Goal: Use online tool/utility: Utilize a website feature to perform a specific function

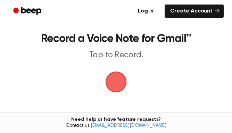
click at [116, 78] on span "button" at bounding box center [116, 82] width 24 height 24
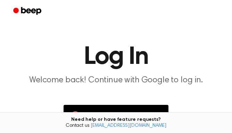
click at [216, 94] on main "Log In Welcome back! Continue with Google to log in. Continue with Google Don’t…" at bounding box center [116, 101] width 232 height 202
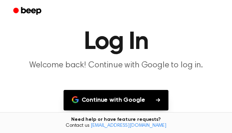
scroll to position [69, 0]
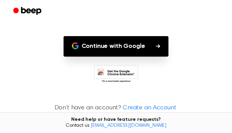
click at [140, 44] on button "Continue with Google" at bounding box center [116, 46] width 105 height 21
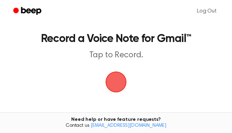
click at [120, 86] on span "button" at bounding box center [116, 82] width 31 height 31
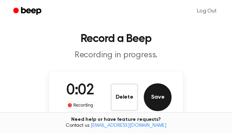
click at [164, 103] on button "Save" at bounding box center [158, 98] width 28 height 28
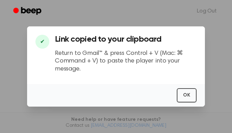
scroll to position [1, 0]
click at [186, 102] on button "OK" at bounding box center [187, 95] width 20 height 14
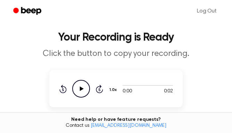
click at [90, 87] on circle at bounding box center [81, 88] width 17 height 17
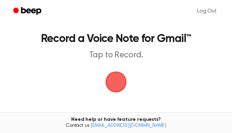
click at [116, 77] on span "button" at bounding box center [116, 81] width 19 height 19
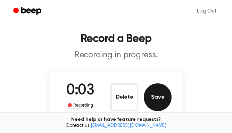
click at [162, 96] on button "Save" at bounding box center [158, 98] width 28 height 28
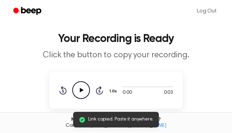
click at [83, 89] on icon "Play Audio" at bounding box center [81, 90] width 18 height 18
